Goal: Task Accomplishment & Management: Manage account settings

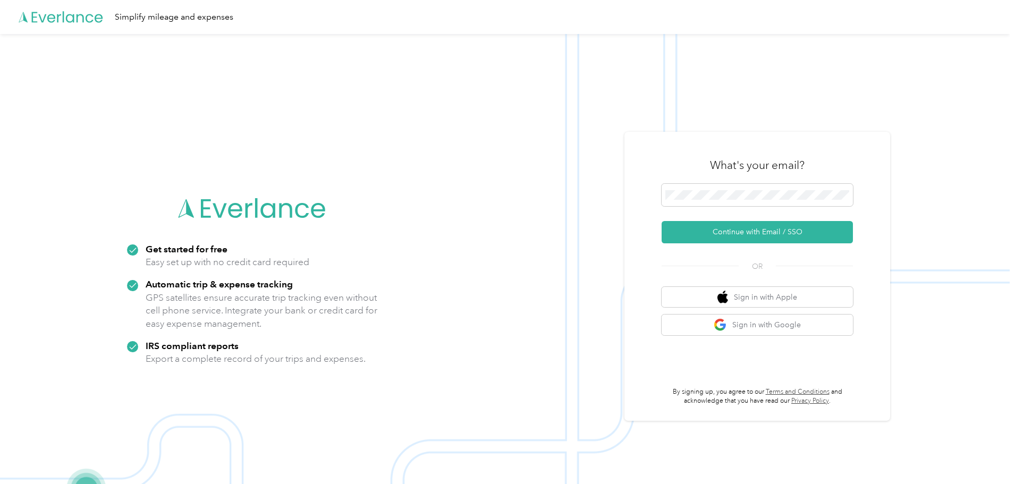
click at [747, 230] on button "Continue with Email / SSO" at bounding box center [757, 232] width 191 height 22
click at [742, 239] on button "Continue with Email / SSO" at bounding box center [757, 232] width 191 height 22
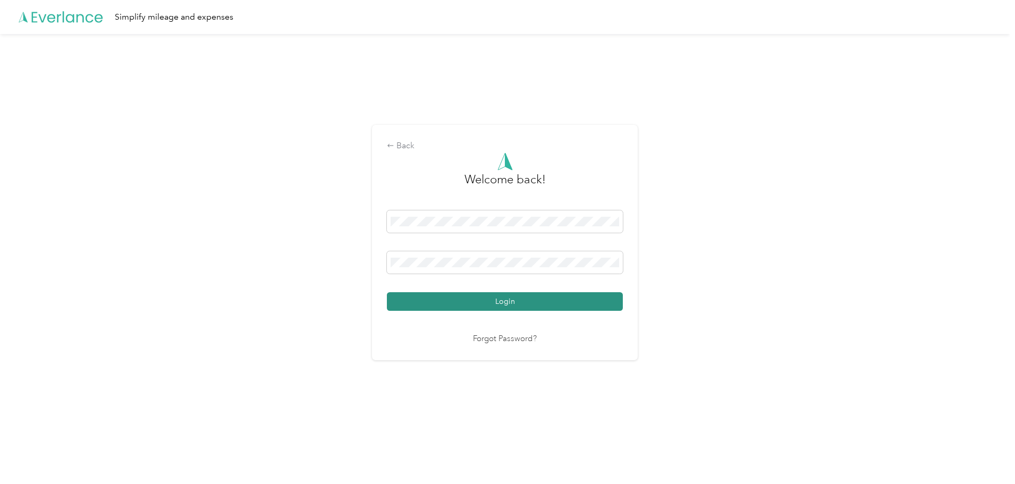
click at [445, 310] on button "Login" at bounding box center [505, 301] width 236 height 19
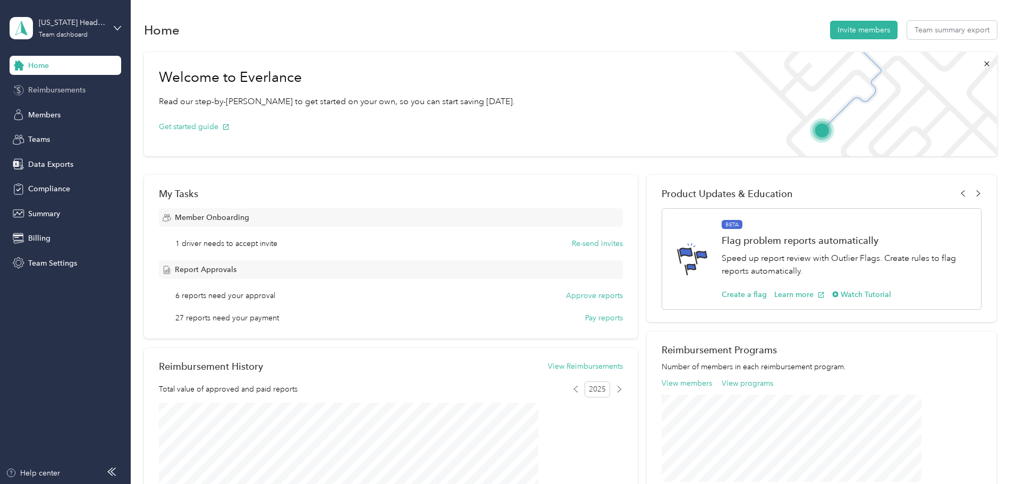
click at [54, 94] on span "Reimbursements" at bounding box center [56, 90] width 57 height 11
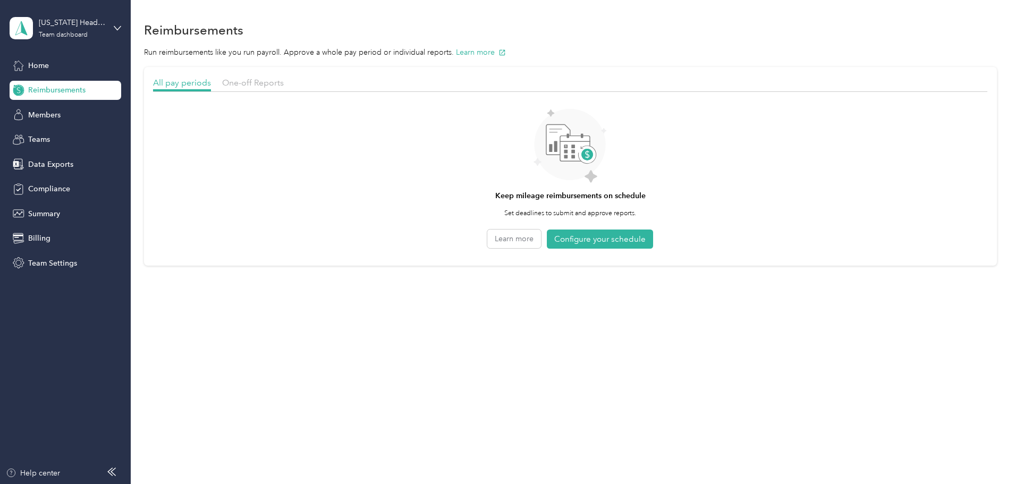
click at [318, 74] on section "All pay periods One-off Reports Keep mileage reimbursements on schedule Set dea…" at bounding box center [570, 166] width 853 height 199
click at [284, 79] on span "One-off Reports" at bounding box center [253, 83] width 62 height 10
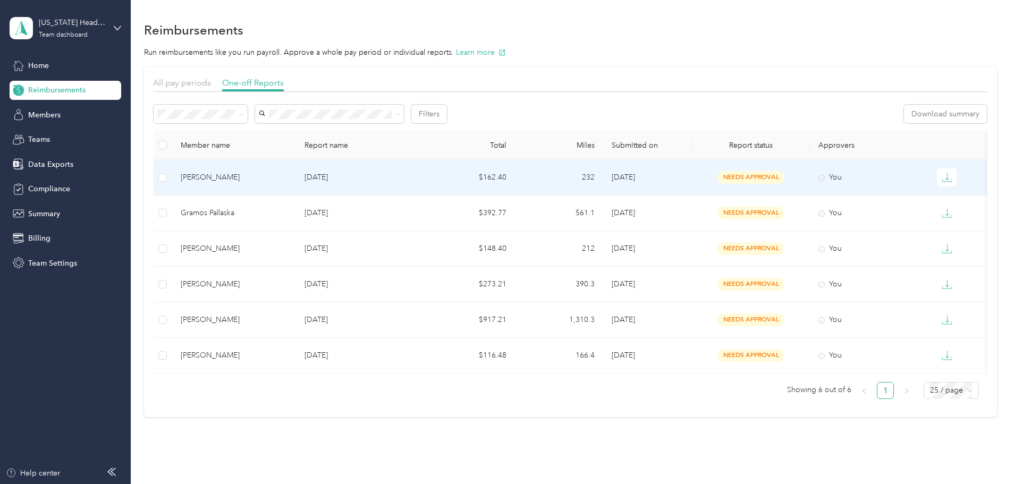
click at [889, 180] on div "You" at bounding box center [869, 178] width 101 height 12
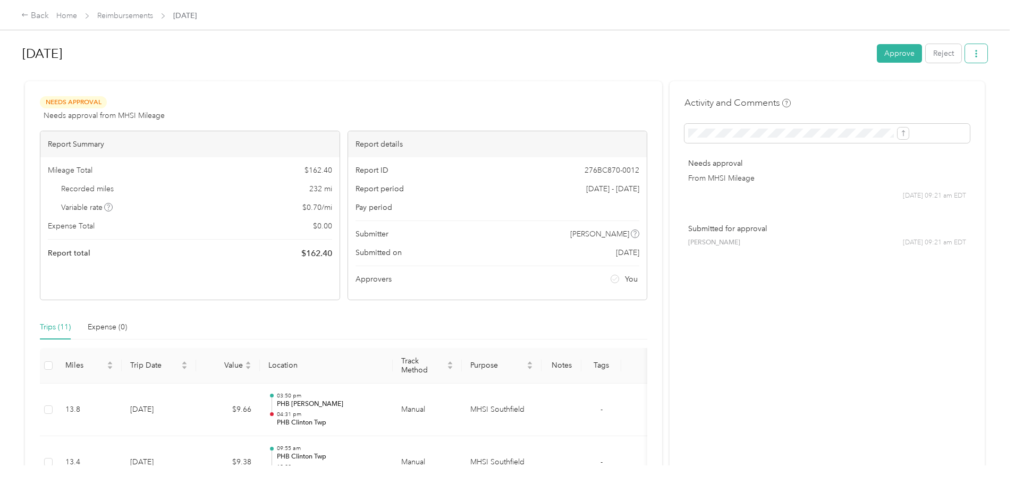
click at [973, 55] on icon "button" at bounding box center [976, 53] width 7 height 7
click at [860, 92] on span "Download" at bounding box center [858, 92] width 35 height 11
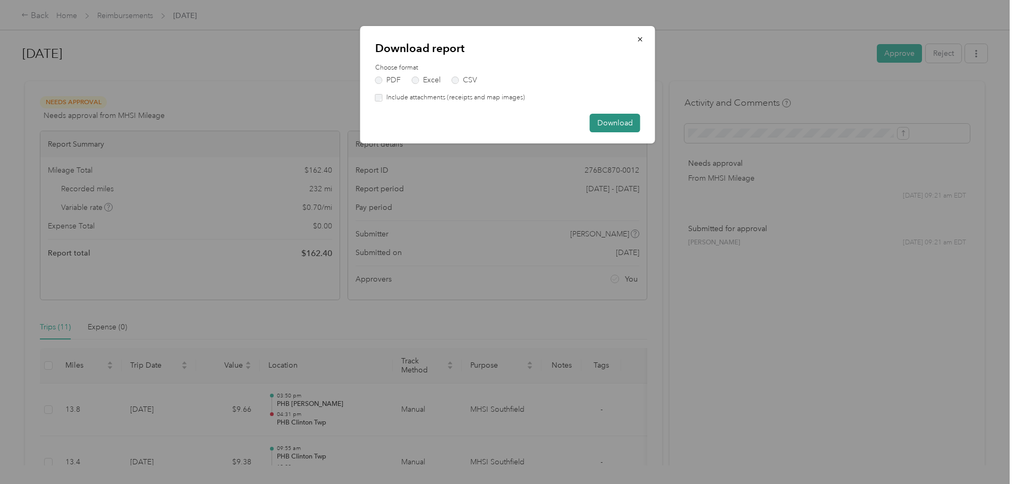
click at [610, 120] on button "Download" at bounding box center [615, 123] width 50 height 19
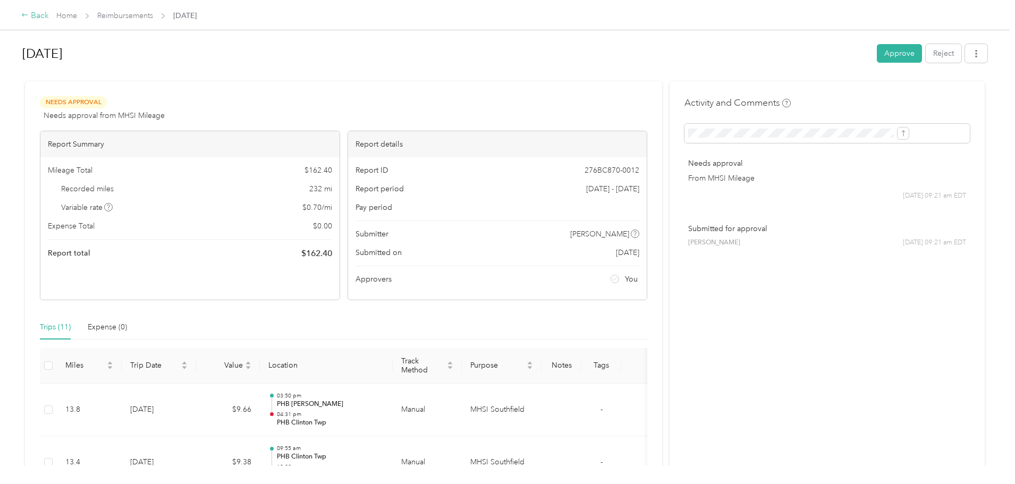
click at [49, 15] on div "Back" at bounding box center [35, 16] width 28 height 13
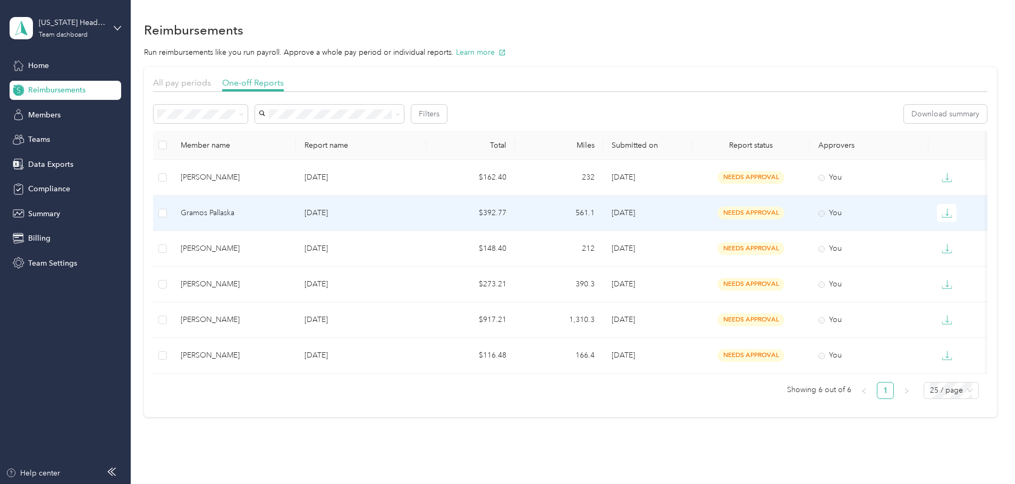
click at [879, 209] on div "You" at bounding box center [869, 213] width 101 height 12
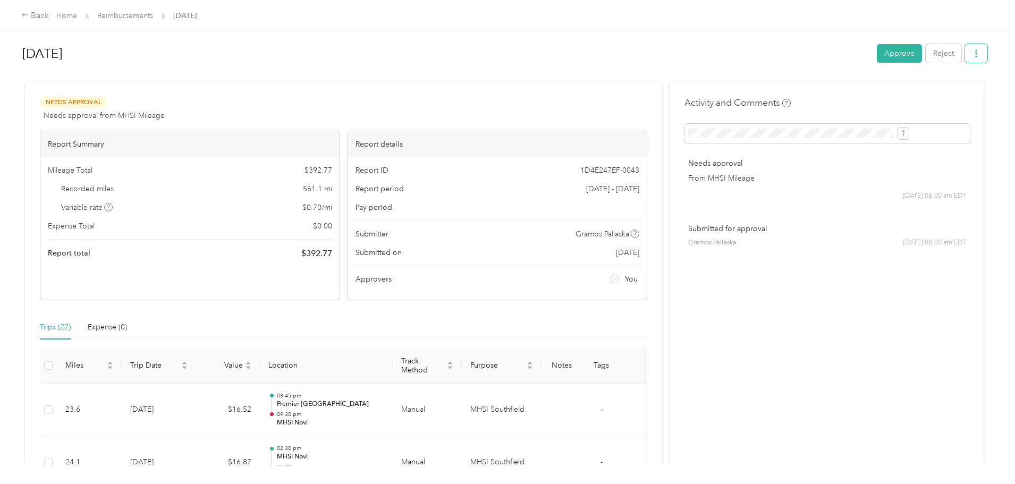
click at [975, 55] on icon "button" at bounding box center [976, 53] width 2 height 7
click at [862, 90] on span "Download" at bounding box center [858, 92] width 35 height 11
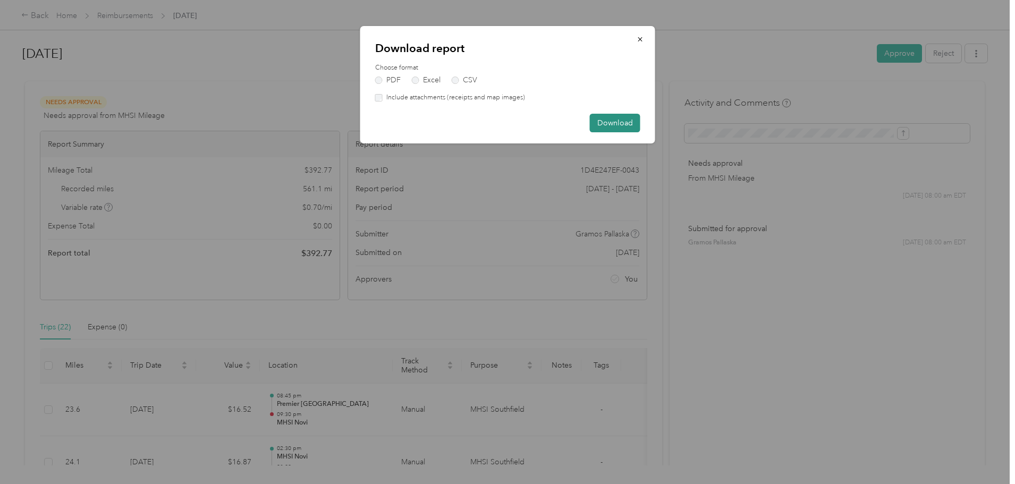
click at [612, 125] on button "Download" at bounding box center [615, 123] width 50 height 19
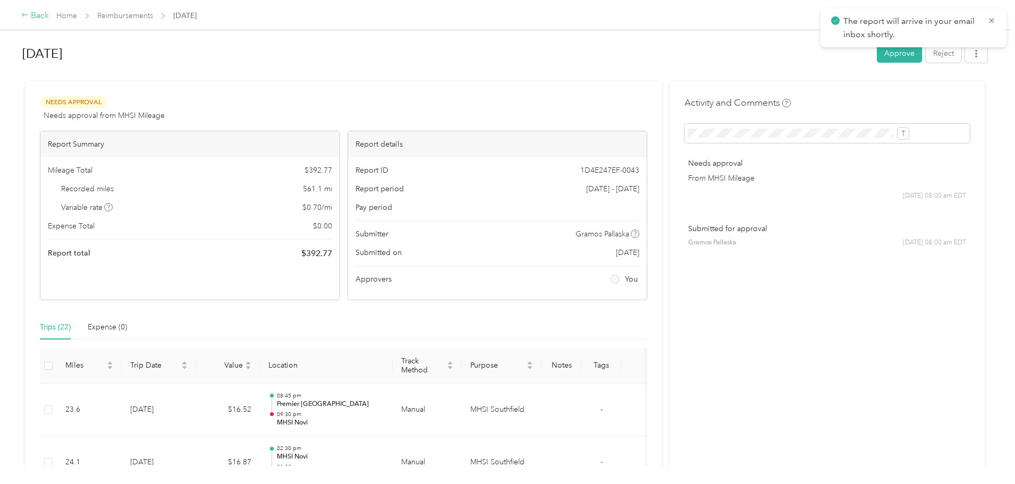
click at [49, 14] on div "Back" at bounding box center [35, 16] width 28 height 13
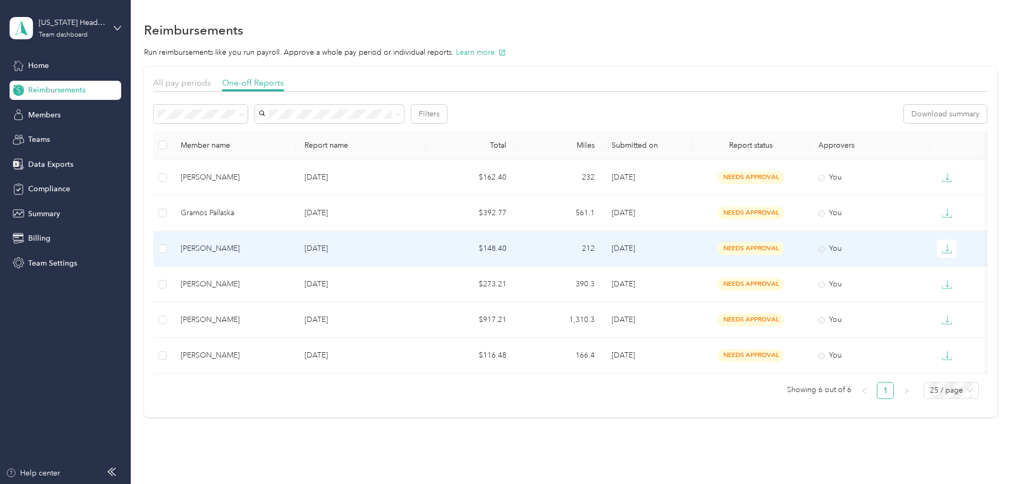
click at [877, 249] on div "You" at bounding box center [869, 249] width 101 height 12
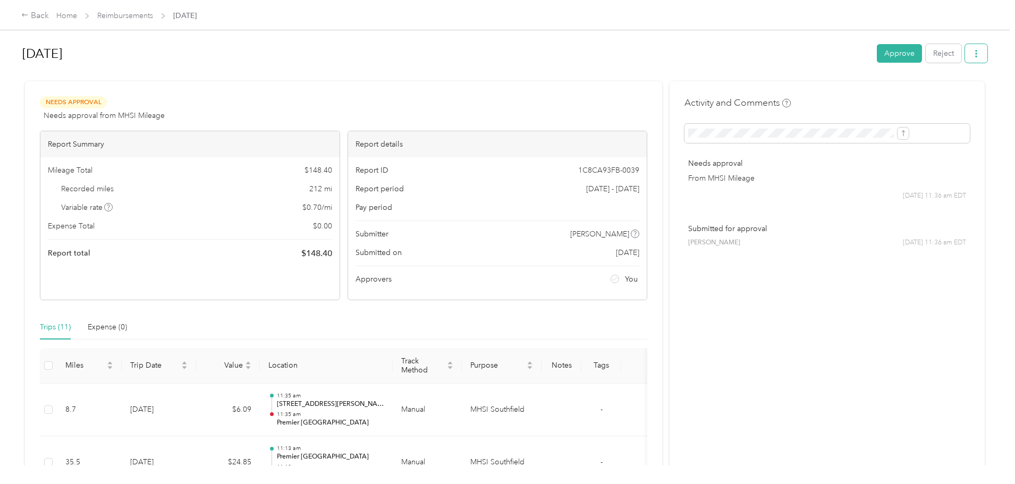
click at [973, 50] on icon "button" at bounding box center [976, 53] width 7 height 7
click at [860, 95] on span "Download" at bounding box center [858, 92] width 35 height 11
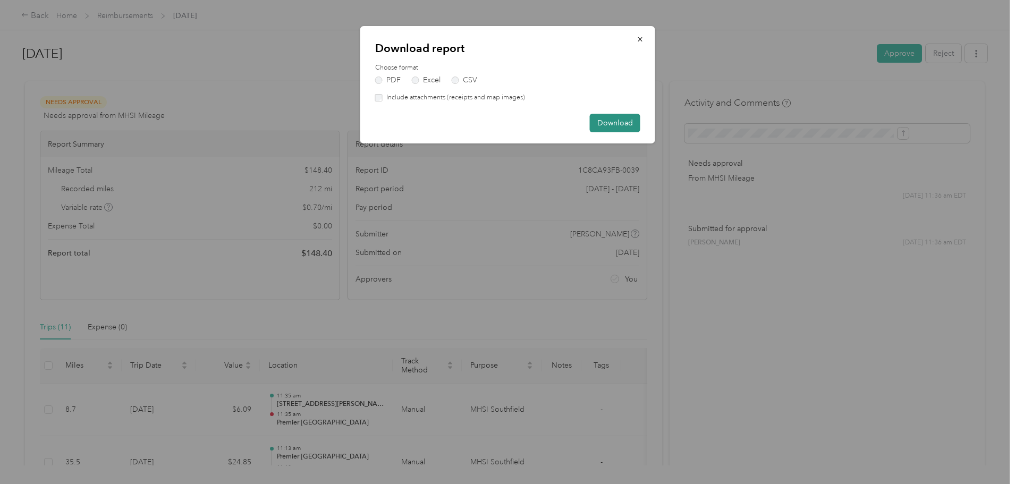
click at [625, 120] on button "Download" at bounding box center [615, 123] width 50 height 19
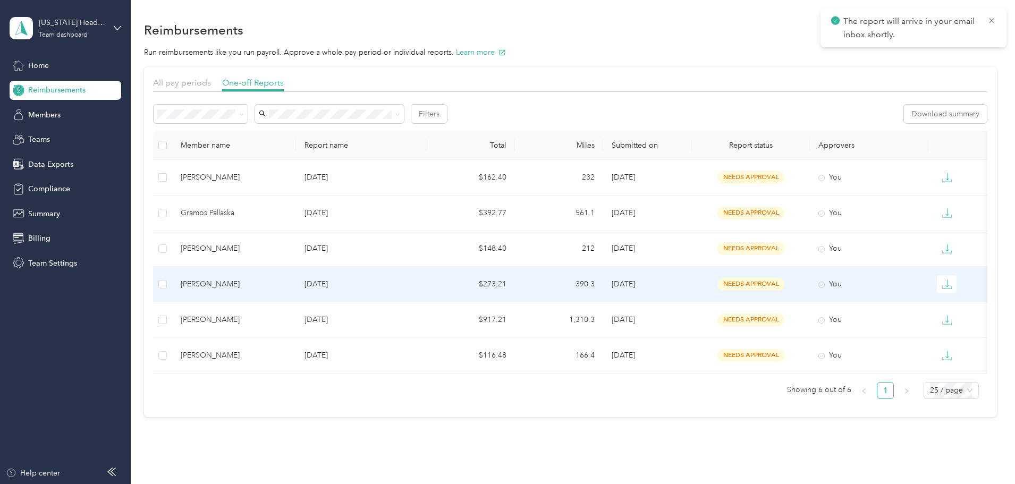
click at [877, 271] on td "You" at bounding box center [869, 285] width 118 height 36
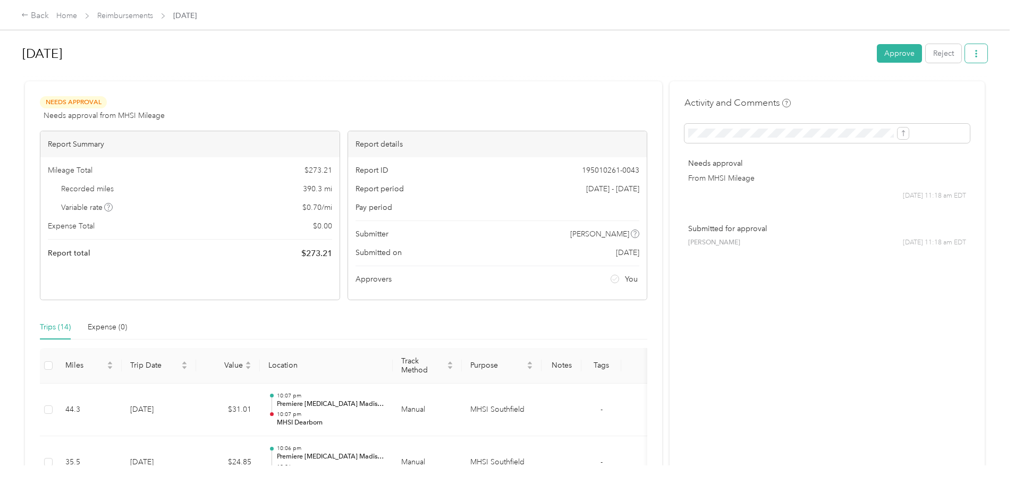
click at [965, 63] on button "button" at bounding box center [976, 53] width 22 height 19
click at [862, 93] on span "Download" at bounding box center [858, 92] width 35 height 11
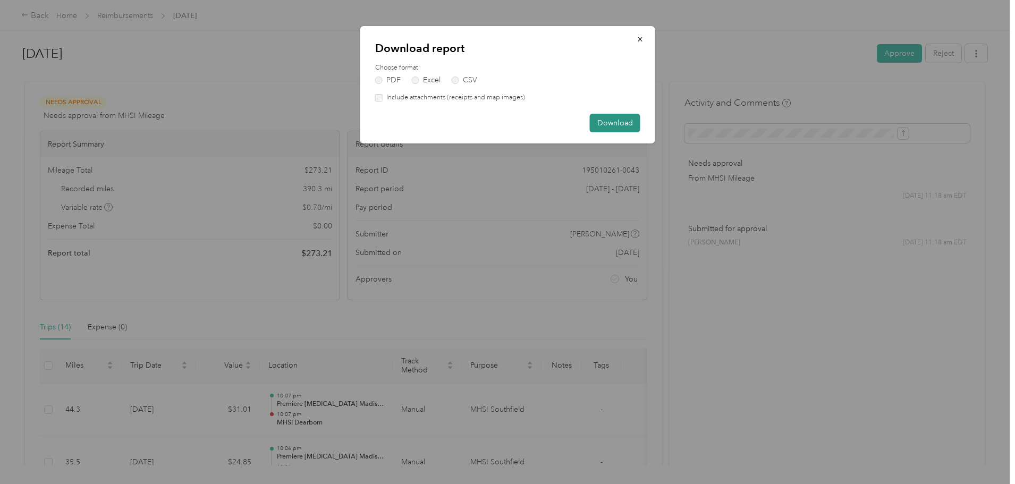
click at [607, 123] on button "Download" at bounding box center [615, 123] width 50 height 19
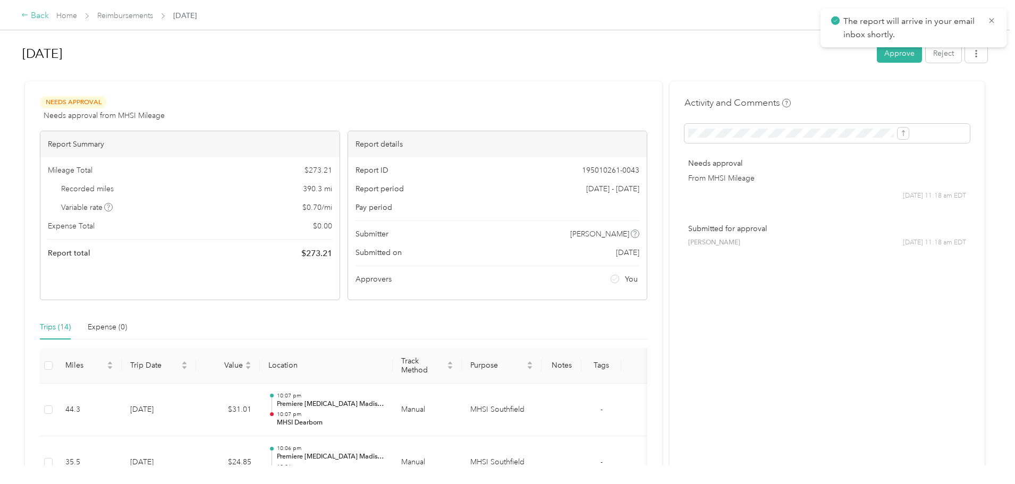
click at [49, 19] on div "Back" at bounding box center [35, 16] width 28 height 13
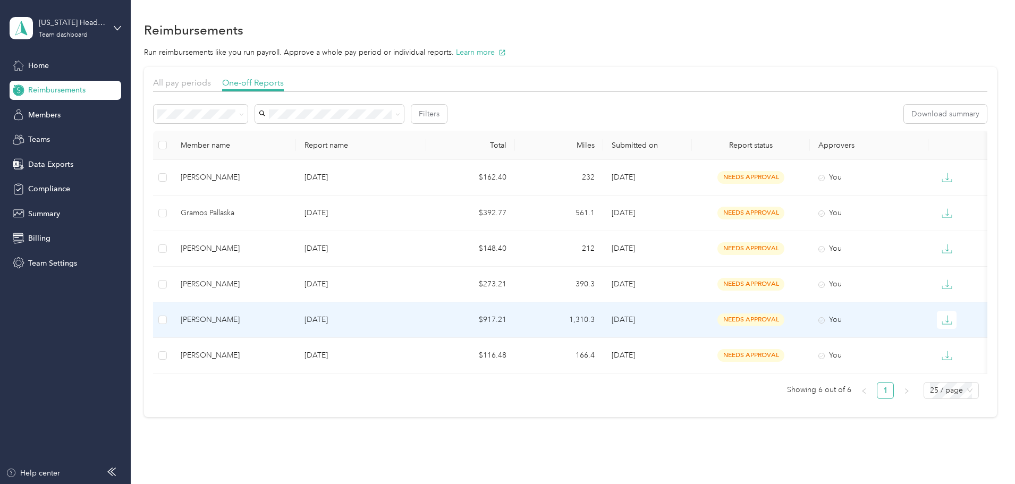
click at [288, 324] on div "[PERSON_NAME]" at bounding box center [234, 320] width 107 height 12
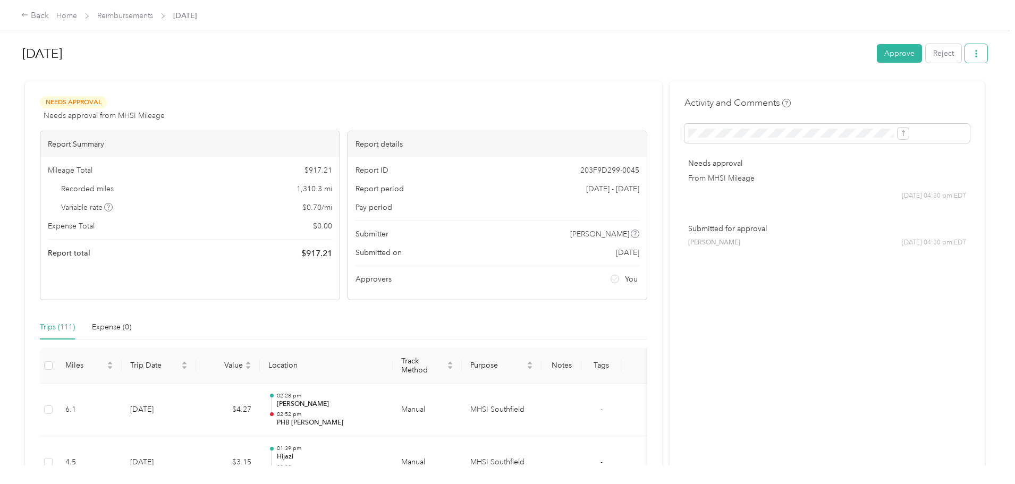
click at [965, 58] on button "button" at bounding box center [976, 53] width 22 height 19
click at [861, 88] on span "Download" at bounding box center [858, 92] width 35 height 11
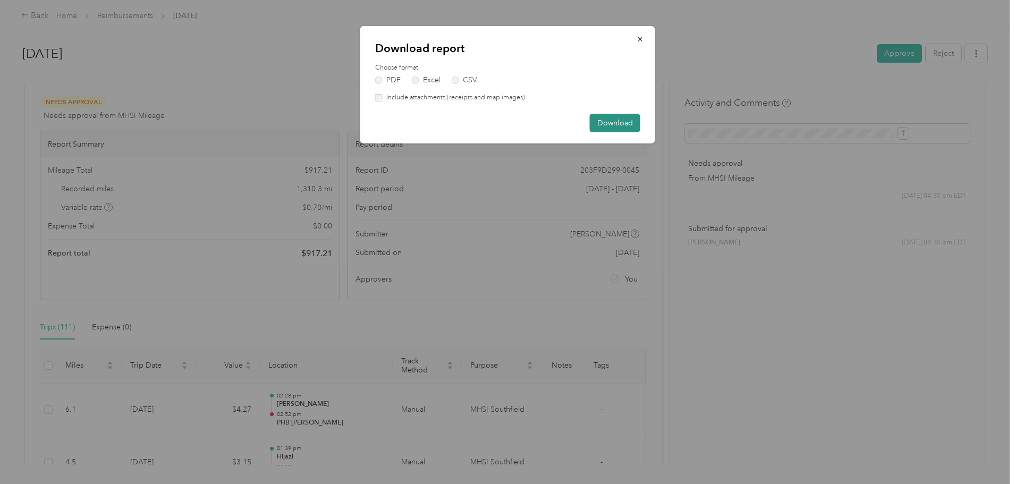
click at [620, 122] on button "Download" at bounding box center [615, 123] width 50 height 19
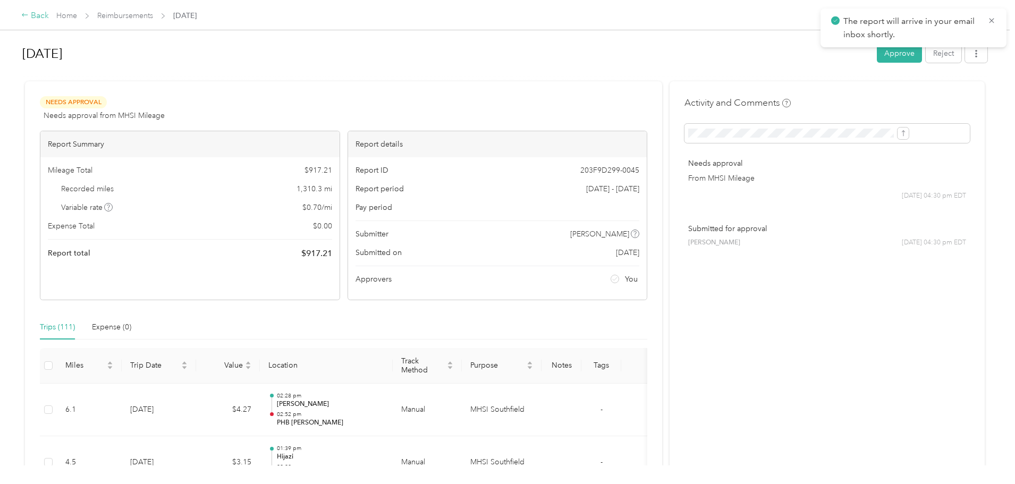
click at [49, 15] on div "Back" at bounding box center [35, 16] width 28 height 13
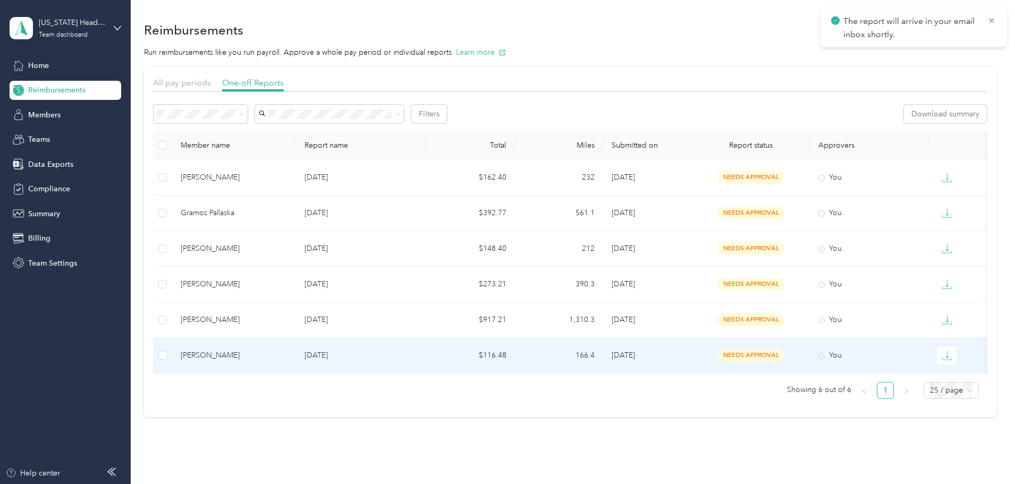
click at [862, 361] on td "You" at bounding box center [869, 356] width 118 height 36
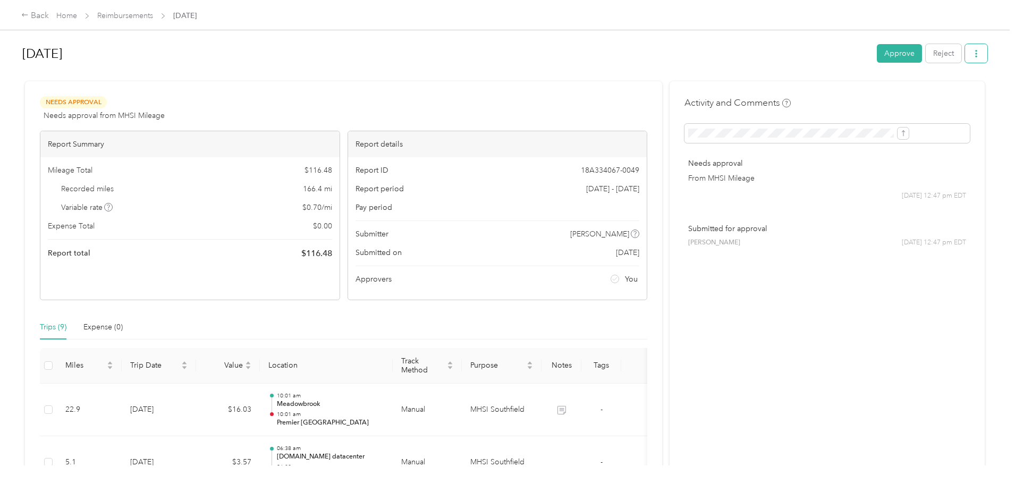
click at [973, 55] on icon "button" at bounding box center [976, 53] width 7 height 7
click at [858, 90] on span "Download" at bounding box center [858, 92] width 35 height 11
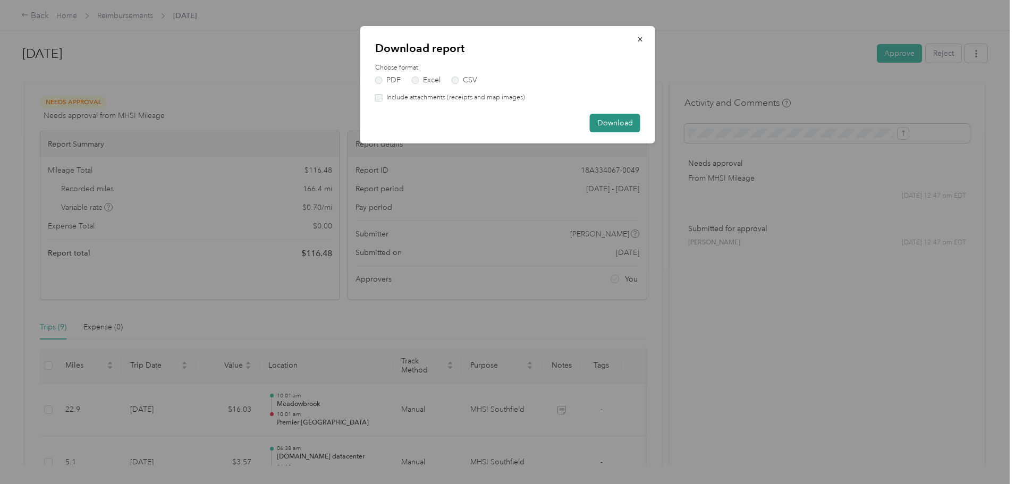
click at [625, 121] on button "Download" at bounding box center [615, 123] width 50 height 19
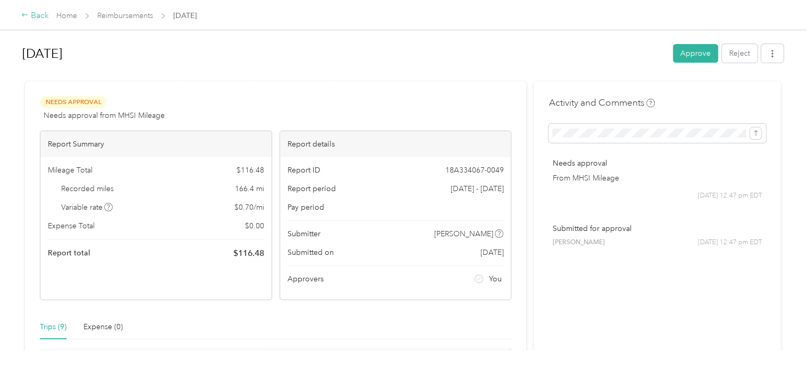
click at [33, 14] on div "Back" at bounding box center [35, 16] width 28 height 13
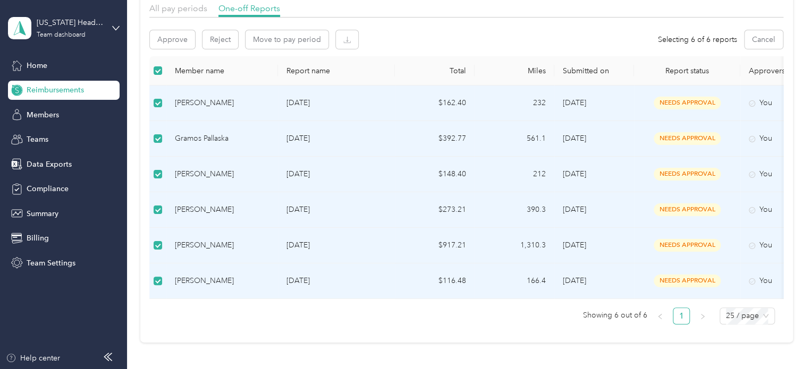
scroll to position [53, 0]
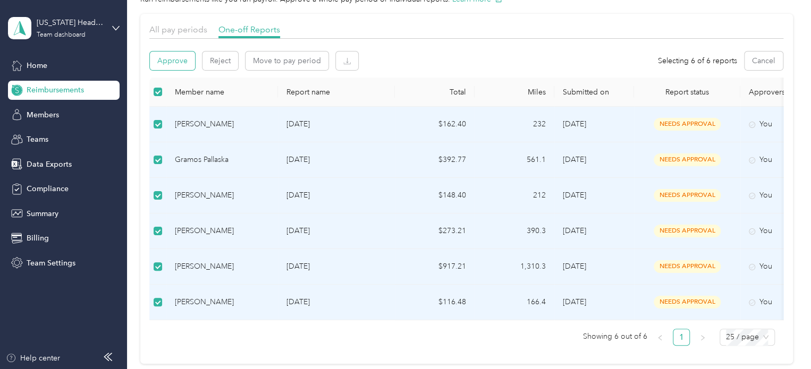
click at [166, 60] on button "Approve" at bounding box center [172, 61] width 45 height 19
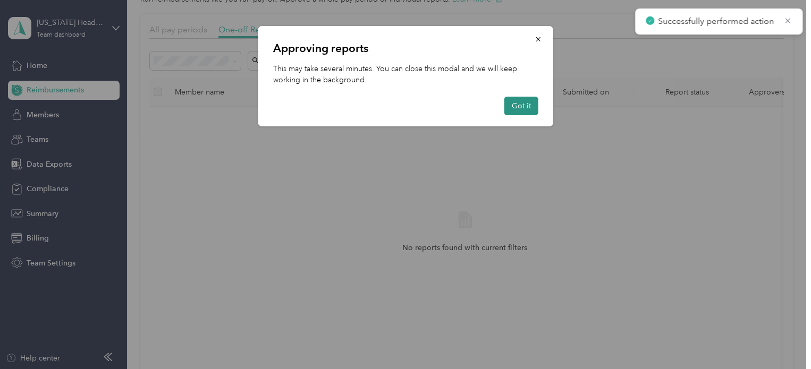
click at [517, 106] on button "Got it" at bounding box center [521, 106] width 34 height 19
